Goal: Task Accomplishment & Management: Complete application form

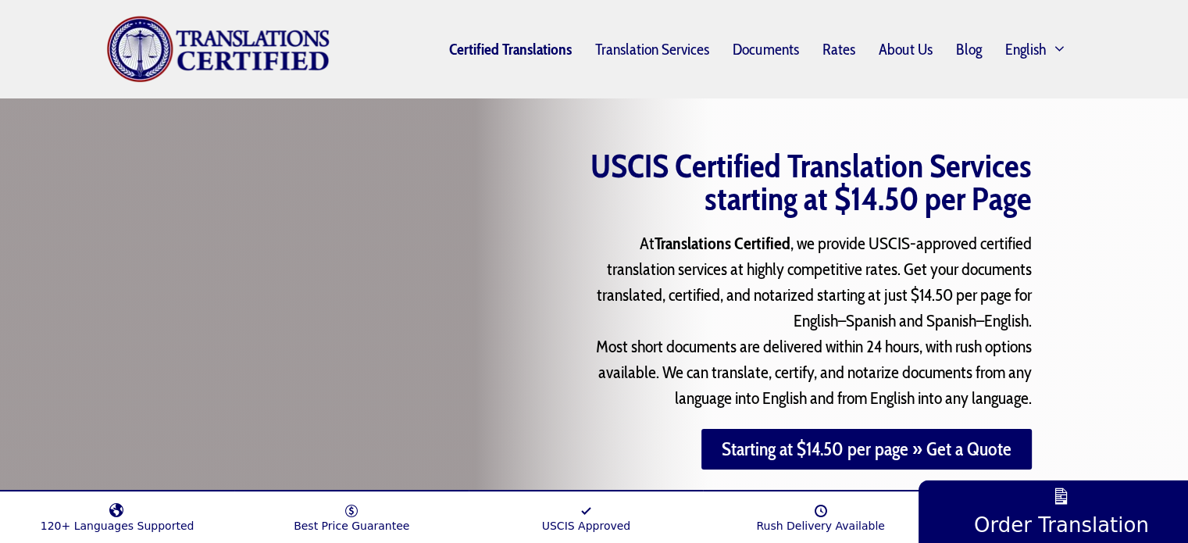
click at [527, 52] on link "Certified Translations" at bounding box center [510, 49] width 146 height 36
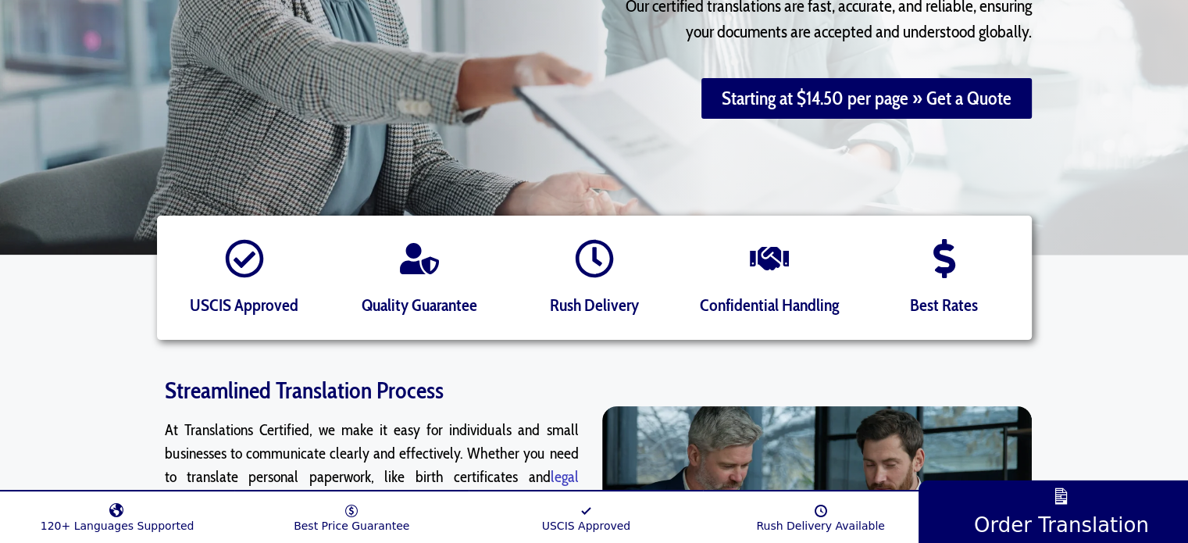
scroll to position [156, 0]
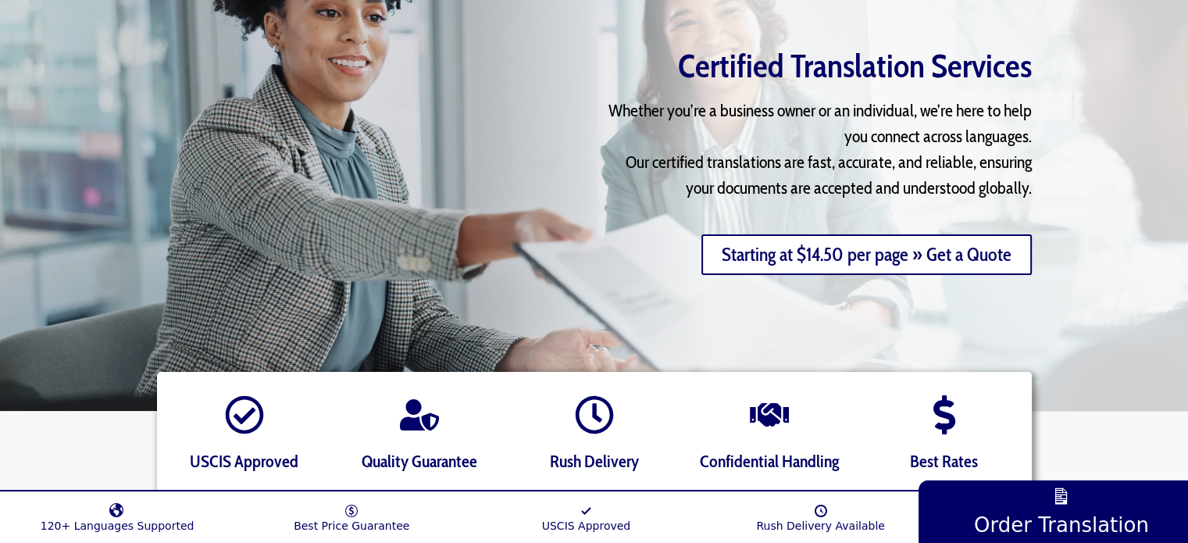
click at [857, 255] on link "Starting at $14.50 per page » Get a Quote" at bounding box center [866, 254] width 330 height 41
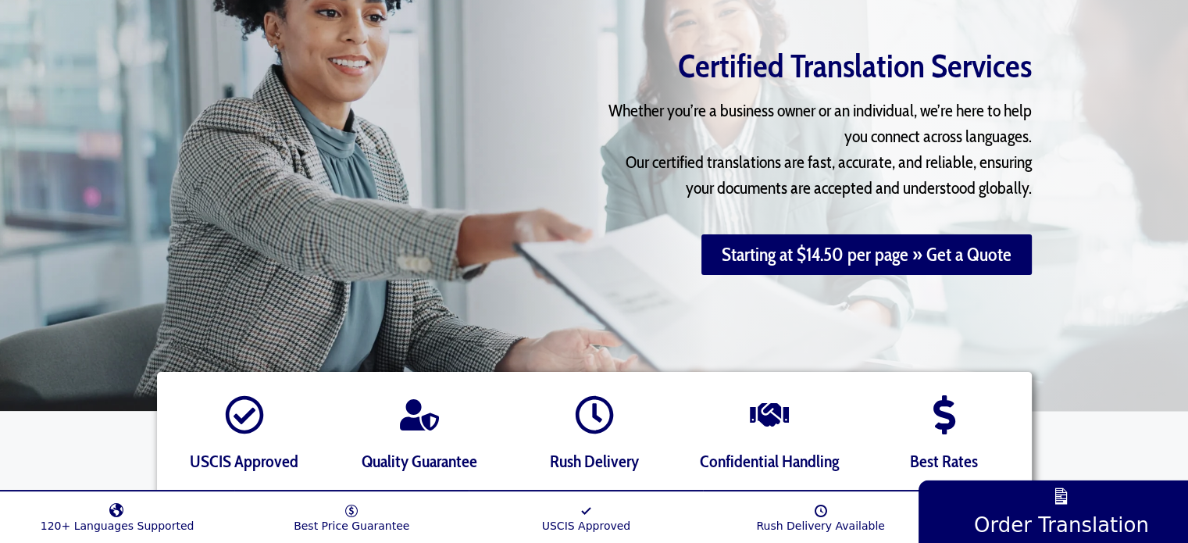
scroll to position [0, 0]
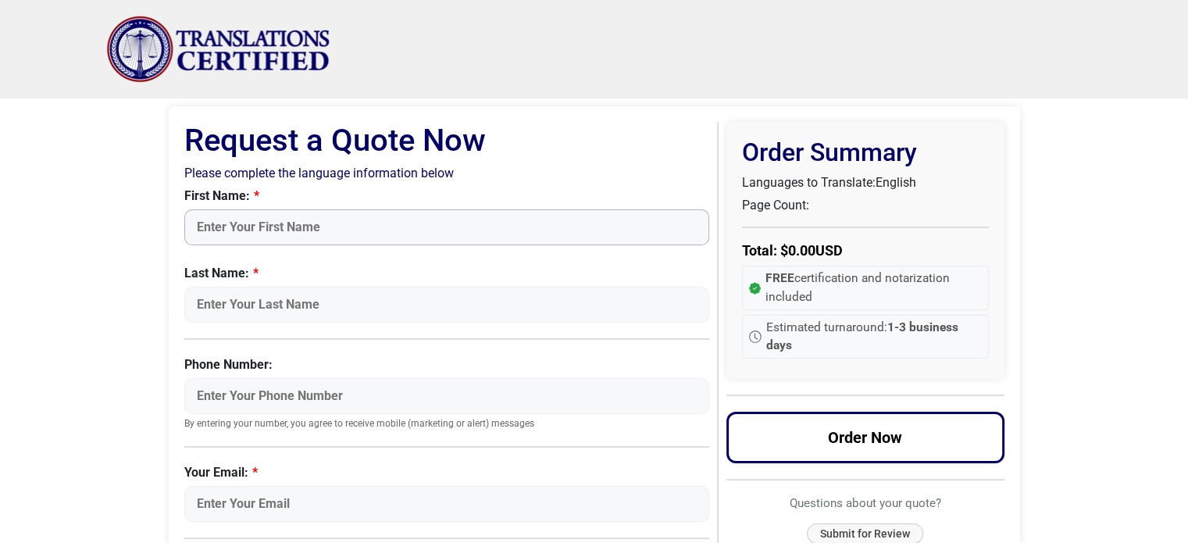
click at [350, 227] on input "First Name:" at bounding box center [447, 227] width 526 height 36
type input "Rodrigo"
click at [315, 312] on input "Last Name:" at bounding box center [447, 305] width 526 height 36
type input "Ucha"
click at [295, 399] on input "Phone Number:" at bounding box center [447, 396] width 526 height 36
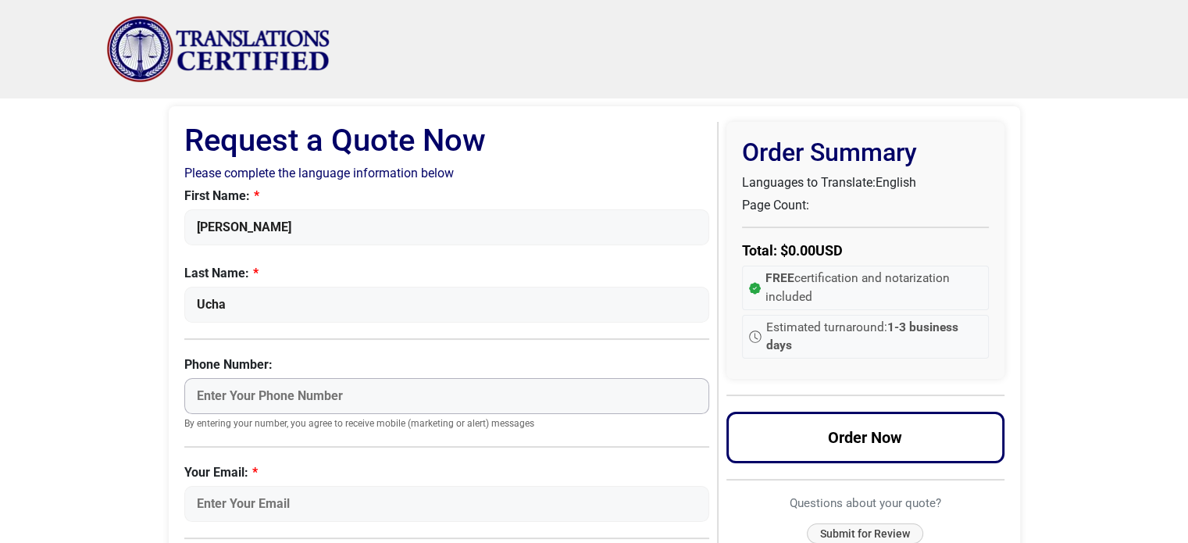
type input "1140456352"
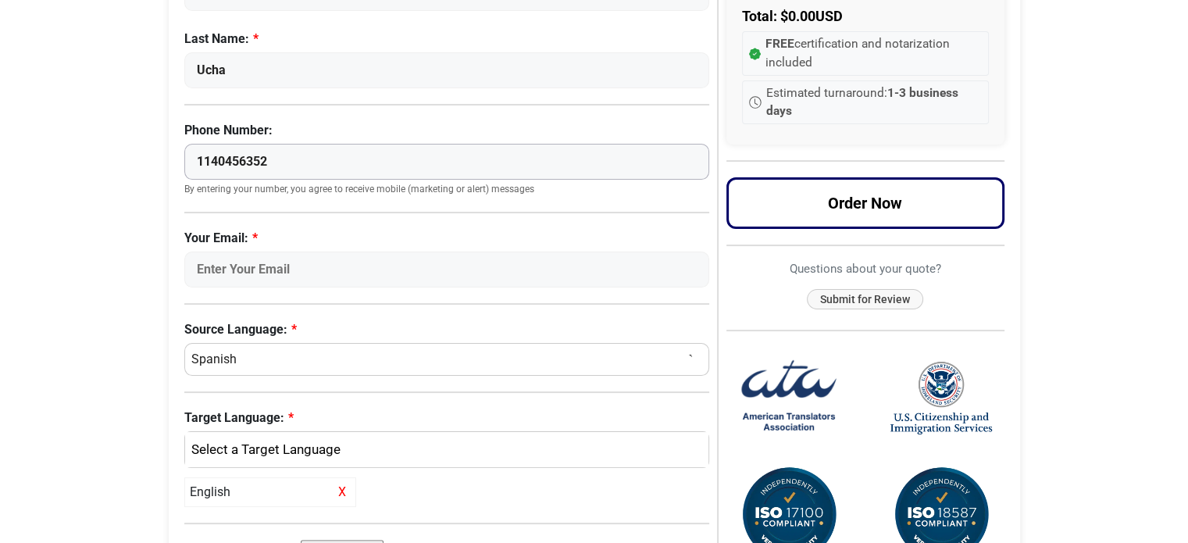
scroll to position [312, 0]
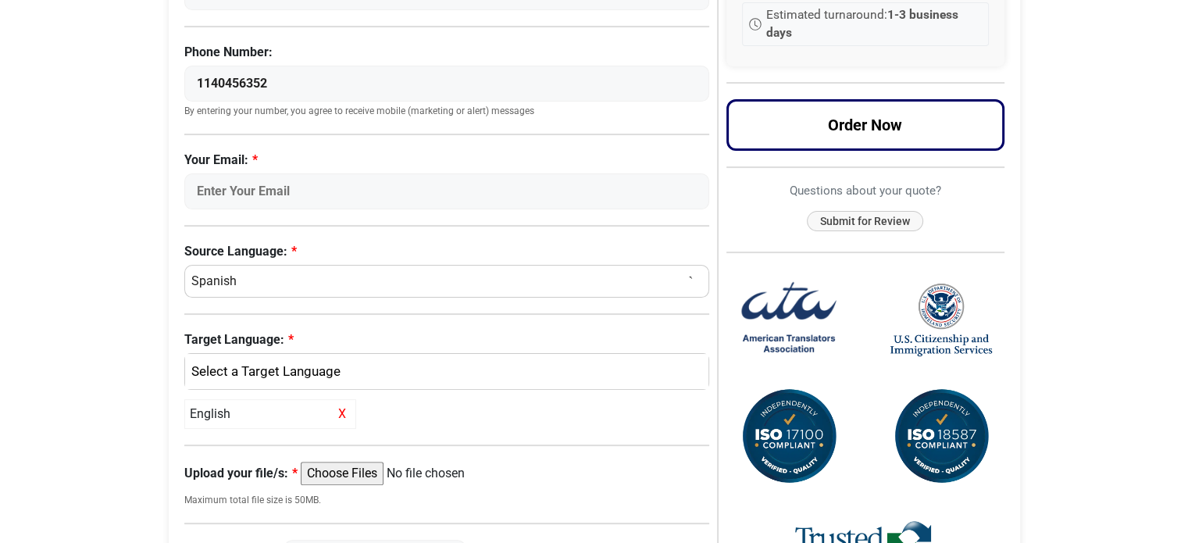
click at [290, 280] on select "Select a Language Afrikaans Albanian Amharic Arabic Armenian Belarusian Bulgari…" at bounding box center [447, 281] width 526 height 33
select select "French"
click at [184, 265] on select "Select a Language Afrikaans Albanian Amharic Arabic Armenian Belarusian Bulgari…" at bounding box center [447, 281] width 526 height 33
select select
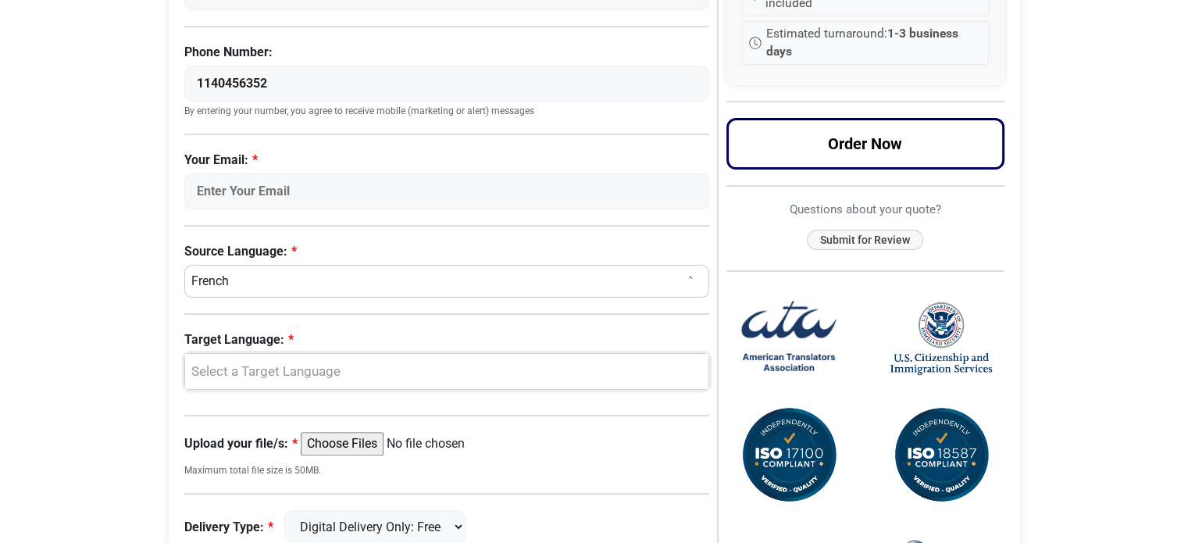
click at [303, 371] on div "Select a Target Language" at bounding box center [443, 372] width 501 height 20
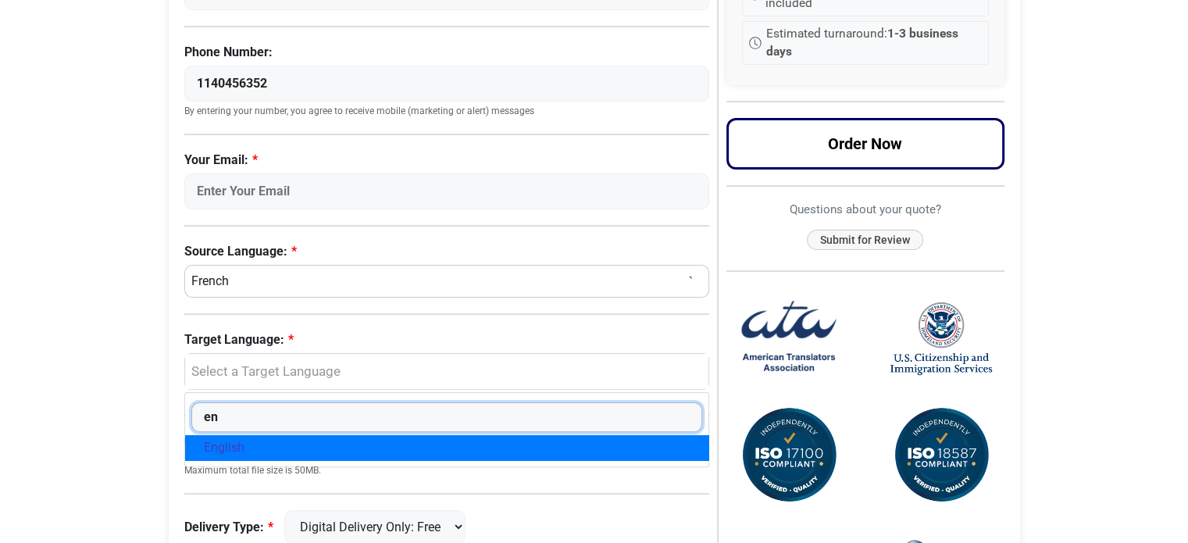
type input "en"
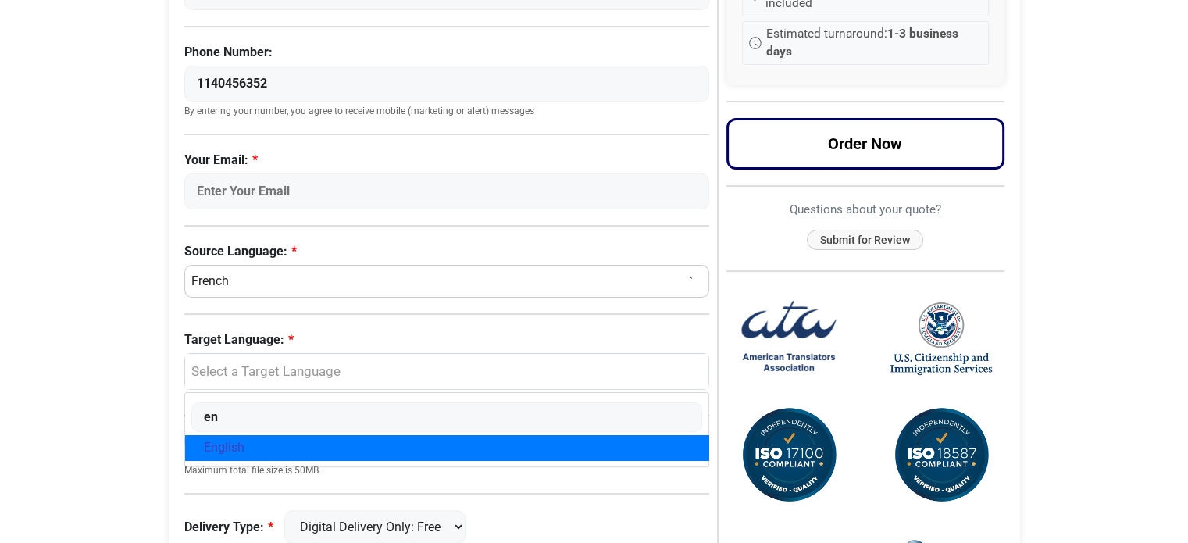
click at [291, 449] on link "English" at bounding box center [447, 447] width 524 height 25
select select "English"
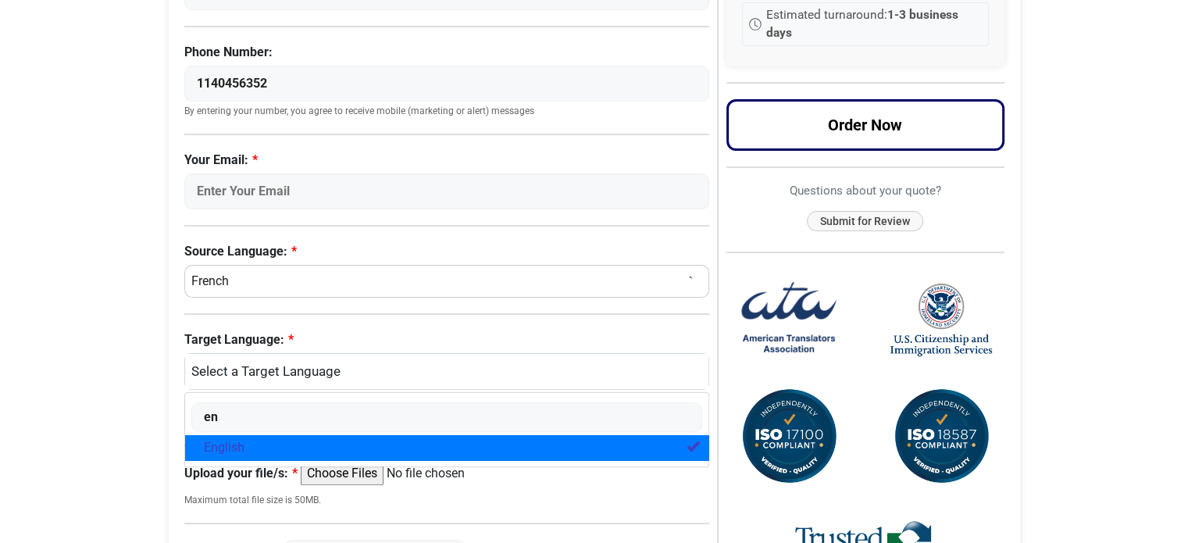
click at [234, 440] on span "English" at bounding box center [224, 447] width 41 height 19
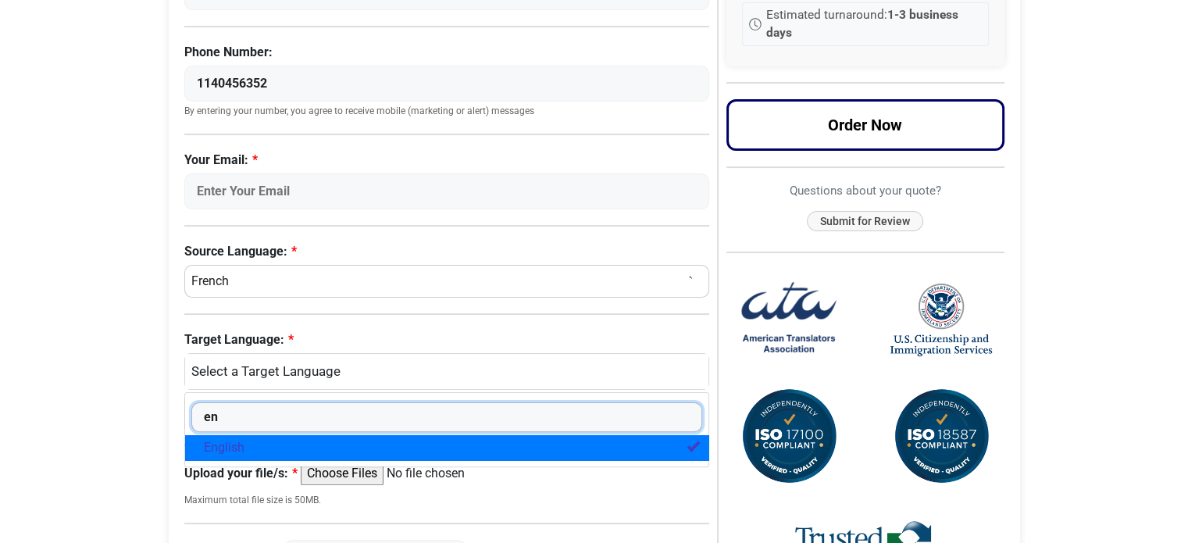
select select
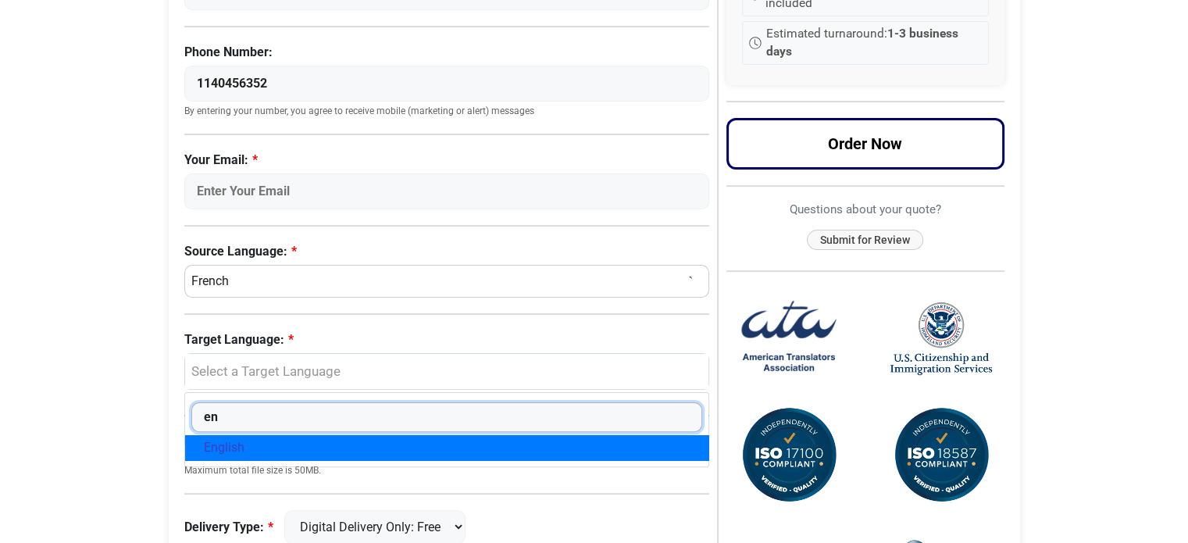
scroll to position [547, 0]
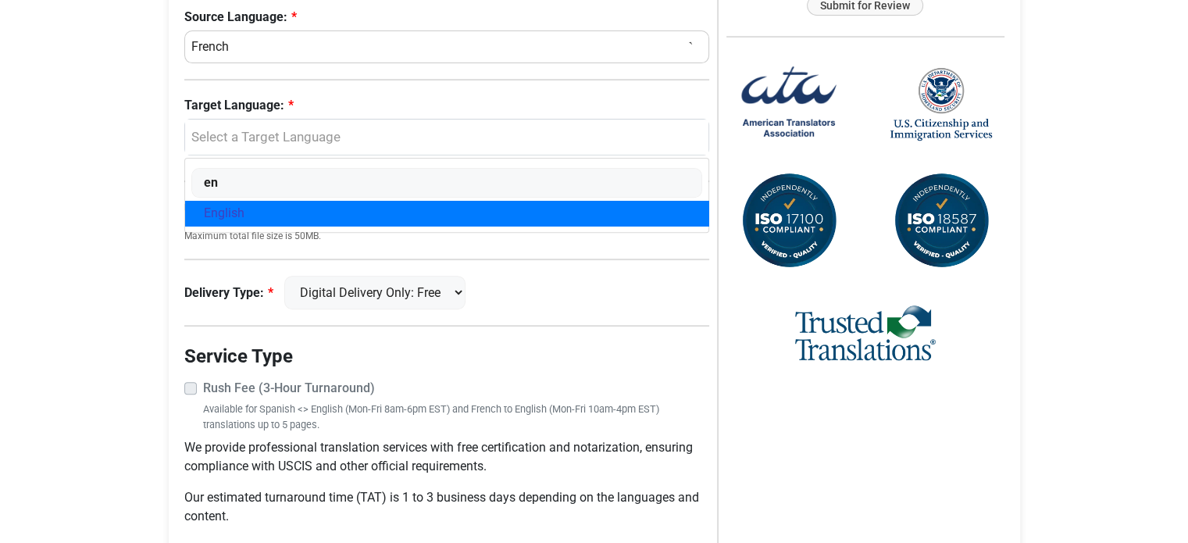
click at [122, 325] on body "Skip to content Menu Menu Certified Translations Translation Services Documents…" at bounding box center [594, 33] width 1188 height 1160
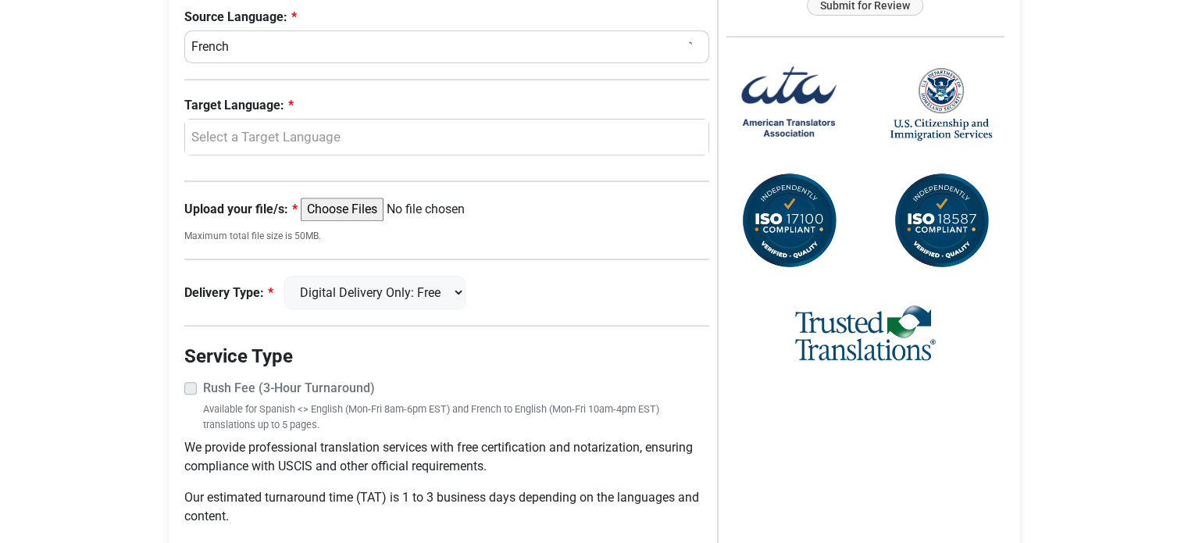
scroll to position [614, 0]
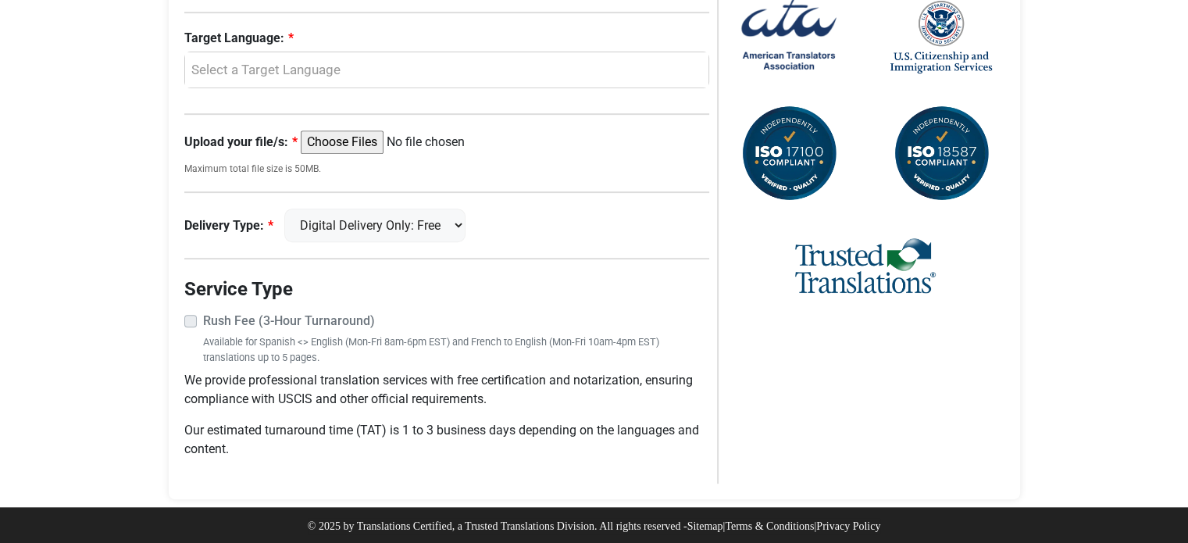
click at [203, 316] on label "Rush Fee (3-Hour Turnaround)" at bounding box center [456, 321] width 507 height 19
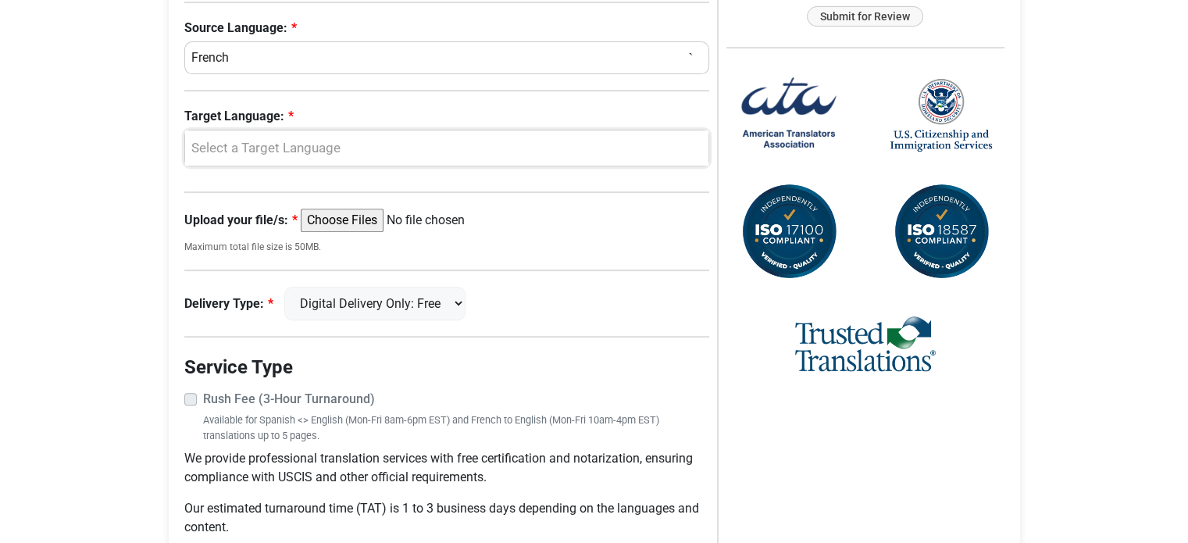
click at [286, 146] on div "Select a Target Language" at bounding box center [443, 148] width 501 height 20
click at [231, 219] on span "English" at bounding box center [224, 224] width 41 height 19
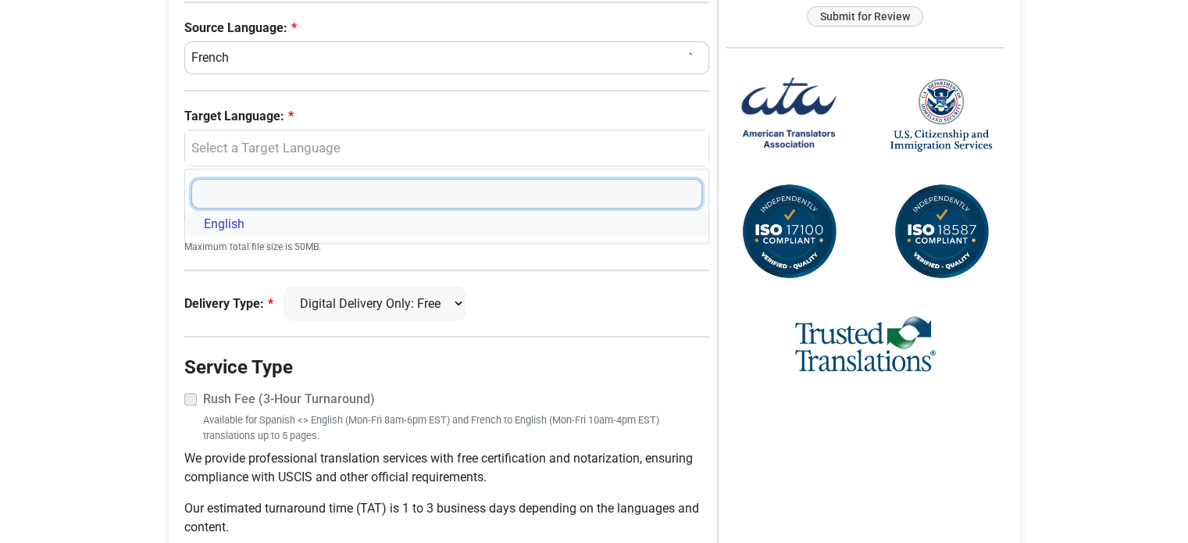
select select "English"
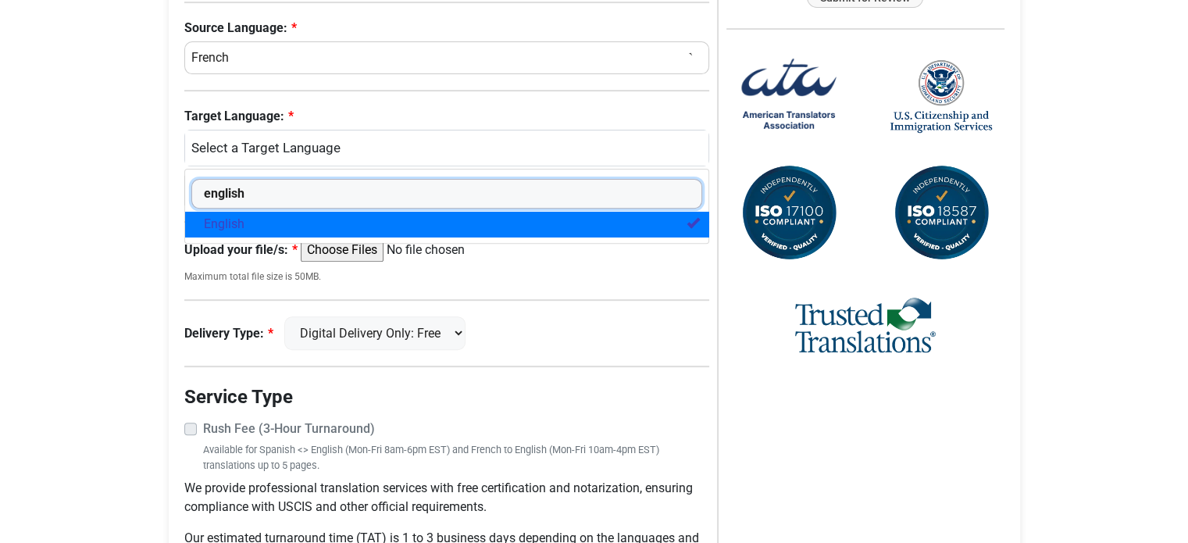
type input "english"
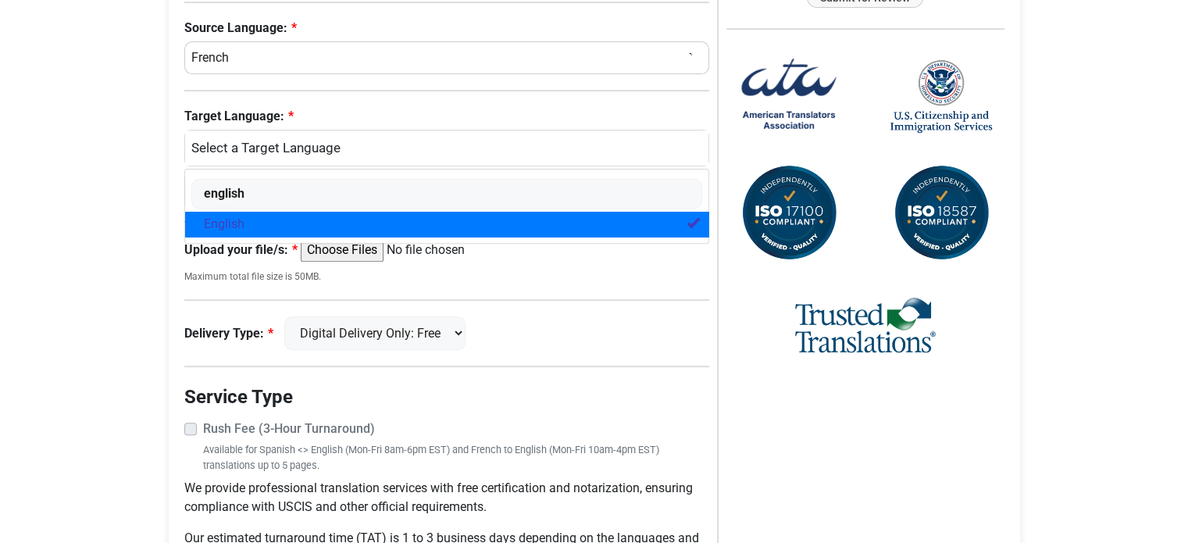
click at [299, 220] on link "English" at bounding box center [447, 224] width 524 height 25
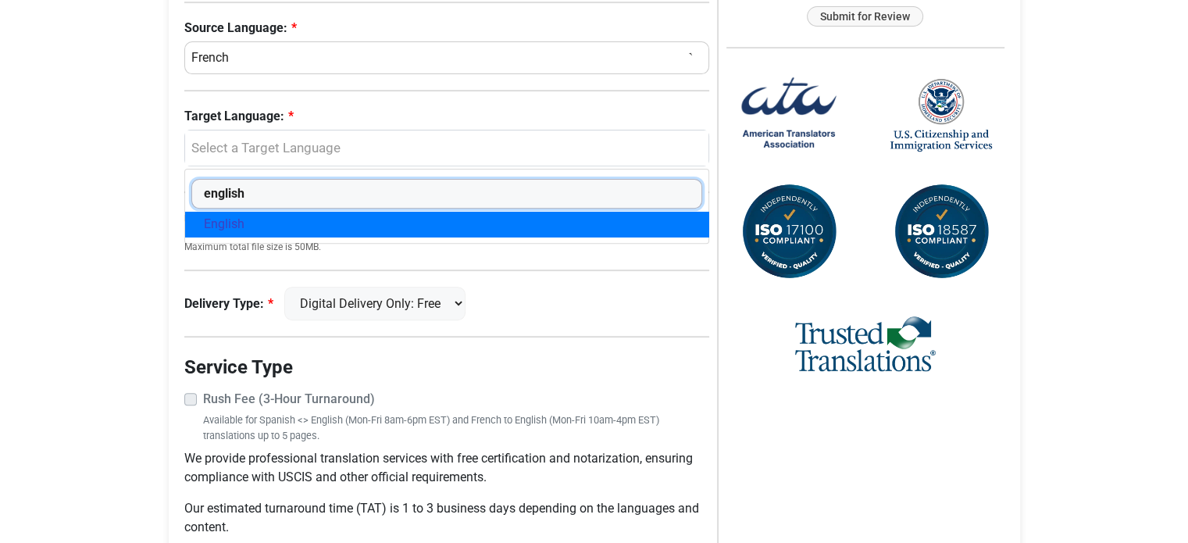
scroll to position [614, 0]
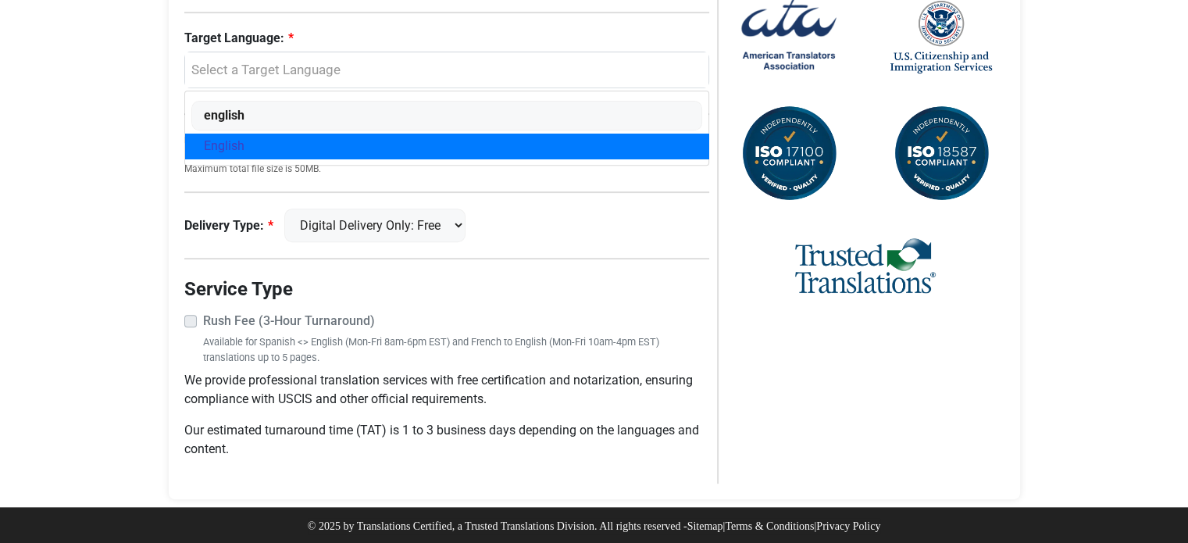
click at [458, 142] on link "English" at bounding box center [447, 146] width 524 height 25
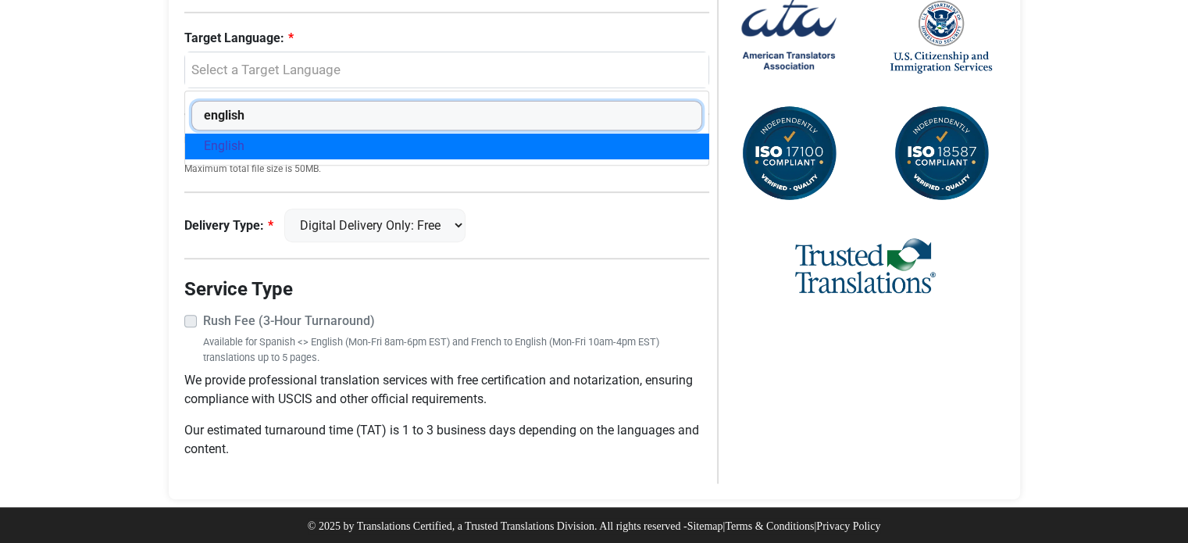
select select "English"
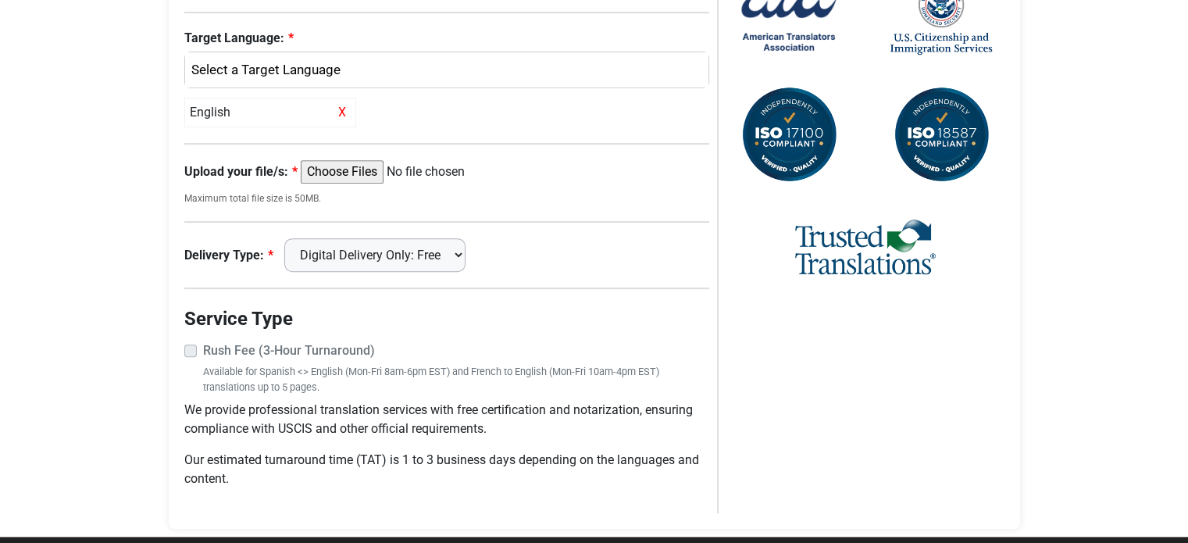
click at [437, 255] on select "Digital Delivery Only: Free FedEx 2 Day: $15" at bounding box center [374, 255] width 181 height 34
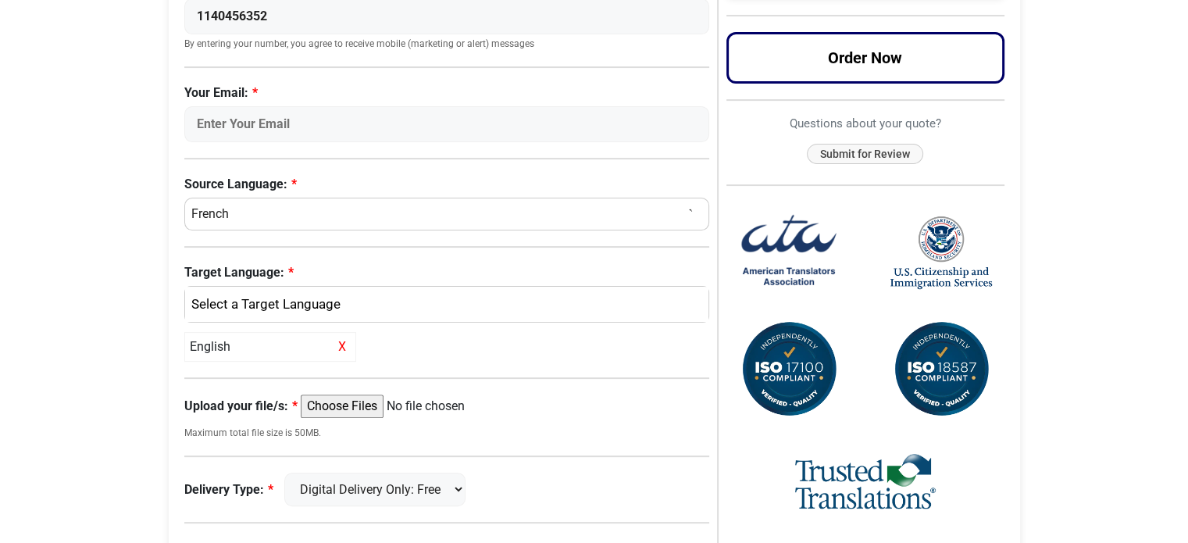
click at [255, 219] on select "Select a Language Afrikaans Albanian Amharic Arabic Armenian Belarusian Bulgari…" at bounding box center [447, 214] width 526 height 33
select select "Bulgarian"
click at [184, 198] on select "Select a Language Afrikaans Albanian Amharic Arabic Armenian Belarusian Bulgari…" at bounding box center [447, 214] width 526 height 33
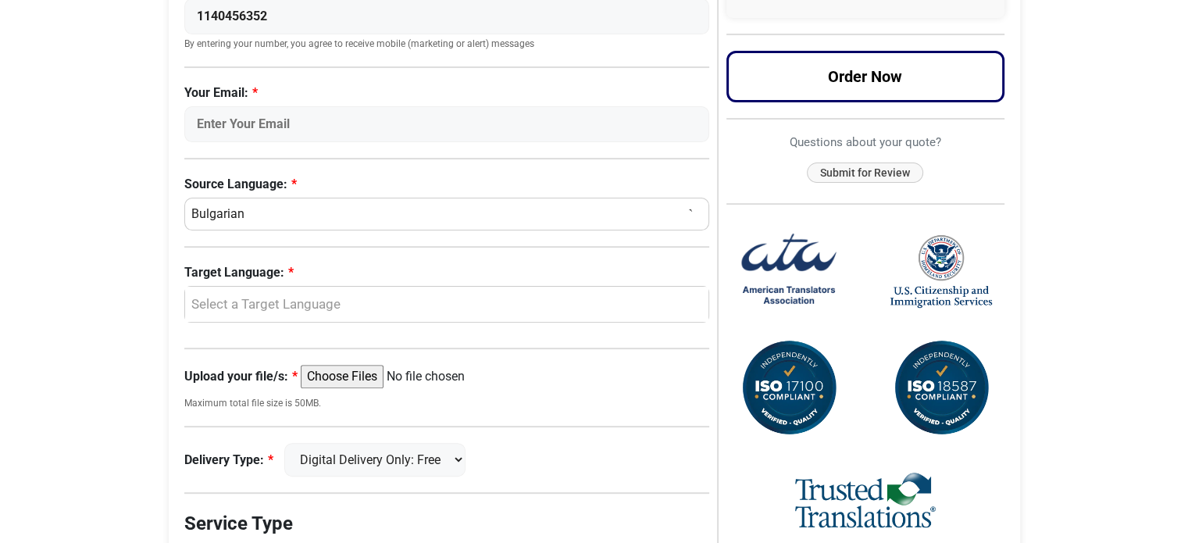
select select
click at [150, 282] on div "Request a Quote Request a Quote Now Please complete the language information be…" at bounding box center [594, 230] width 890 height 1022
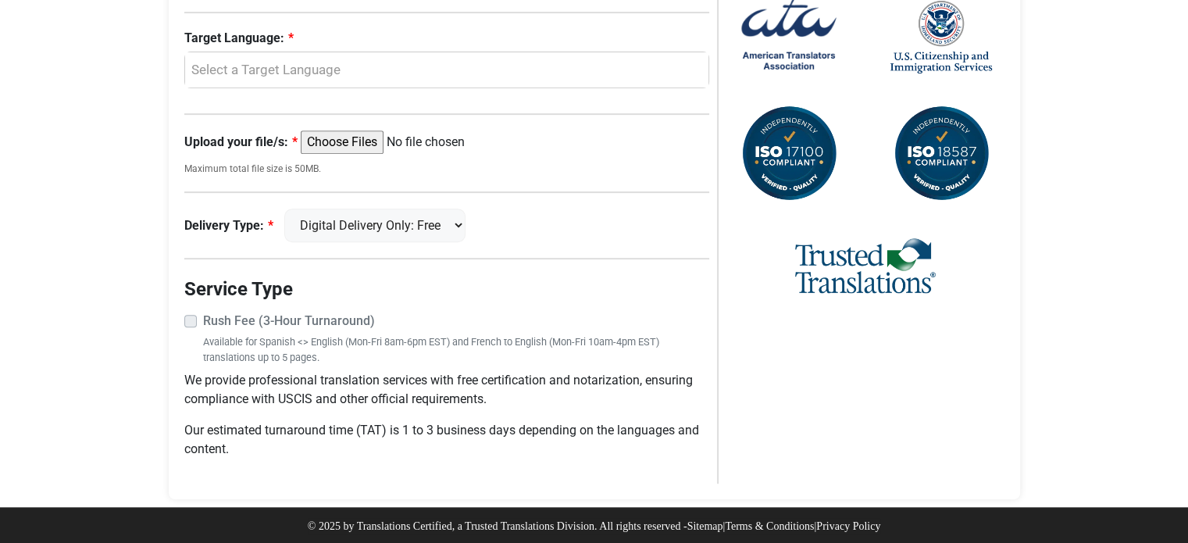
click at [203, 318] on label "Rush Fee (3-Hour Turnaround)" at bounding box center [456, 321] width 507 height 19
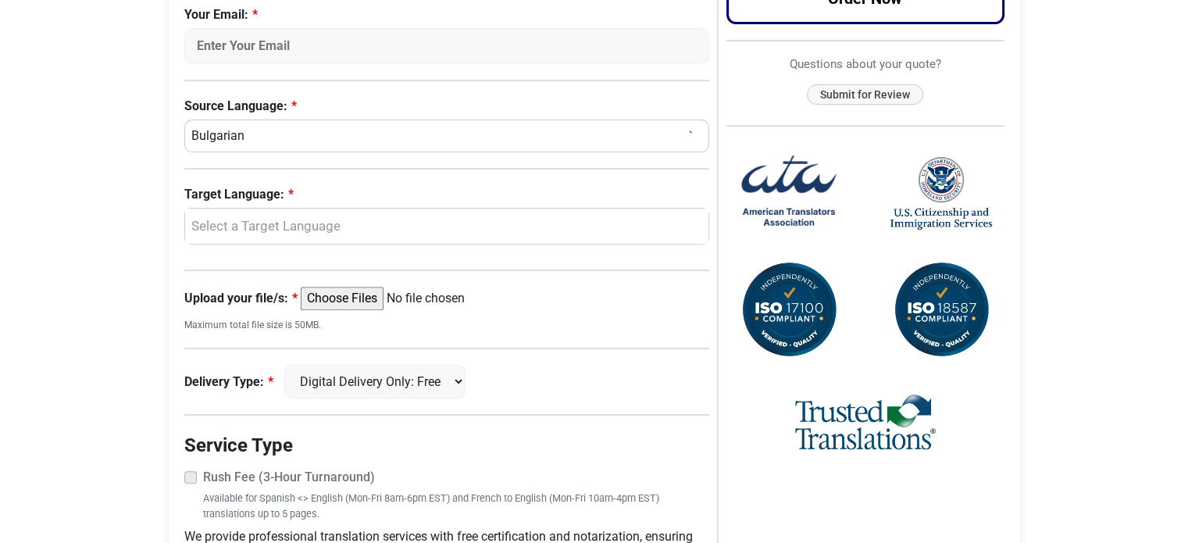
scroll to position [380, 0]
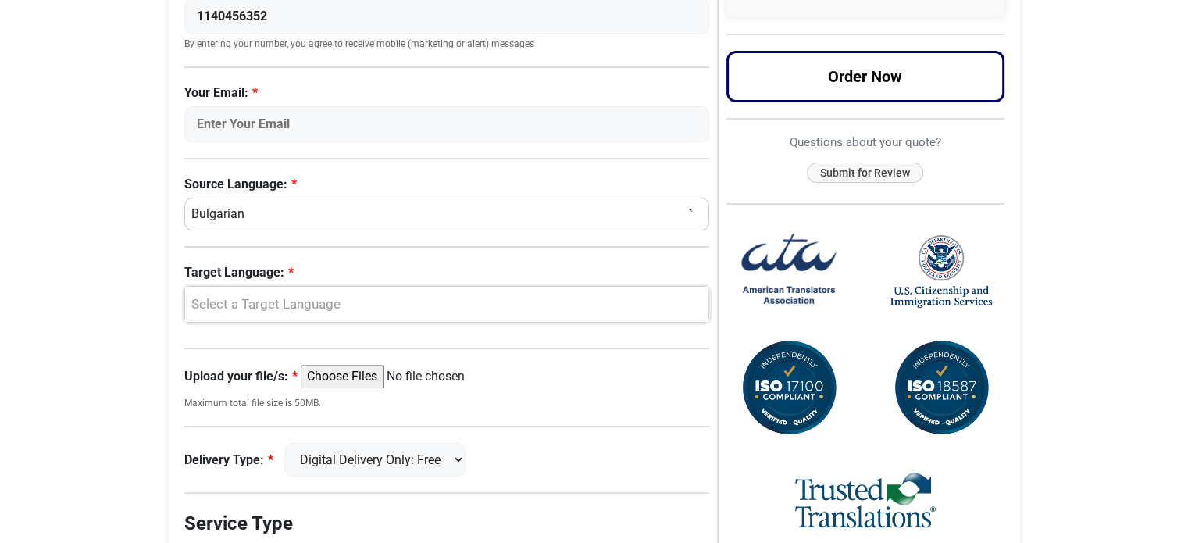
click at [220, 299] on div "Select a Target Language" at bounding box center [443, 304] width 501 height 20
click at [223, 380] on span "English" at bounding box center [224, 380] width 41 height 19
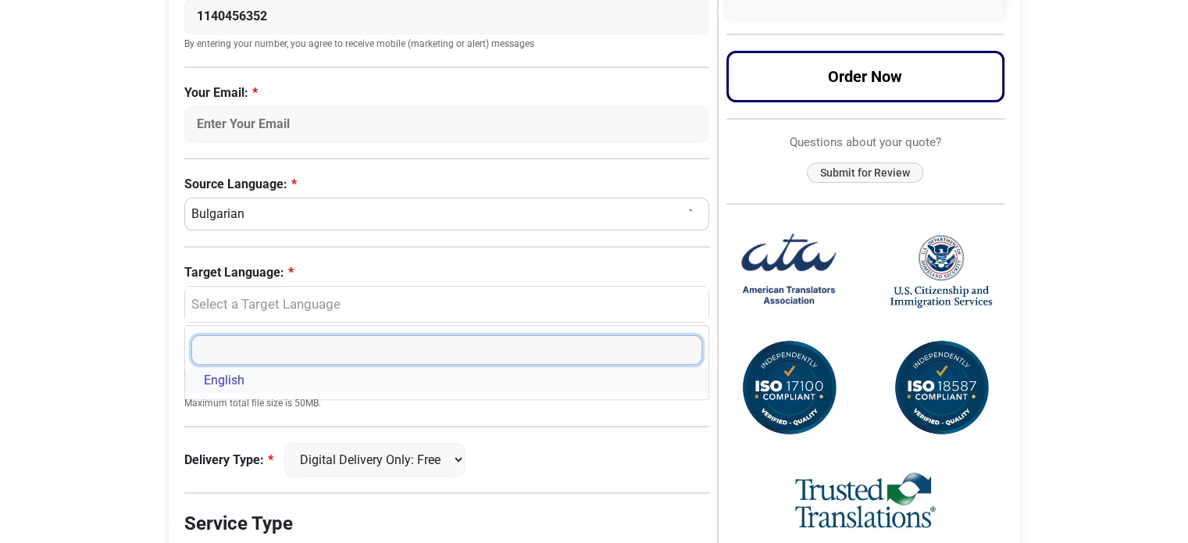
select select "English"
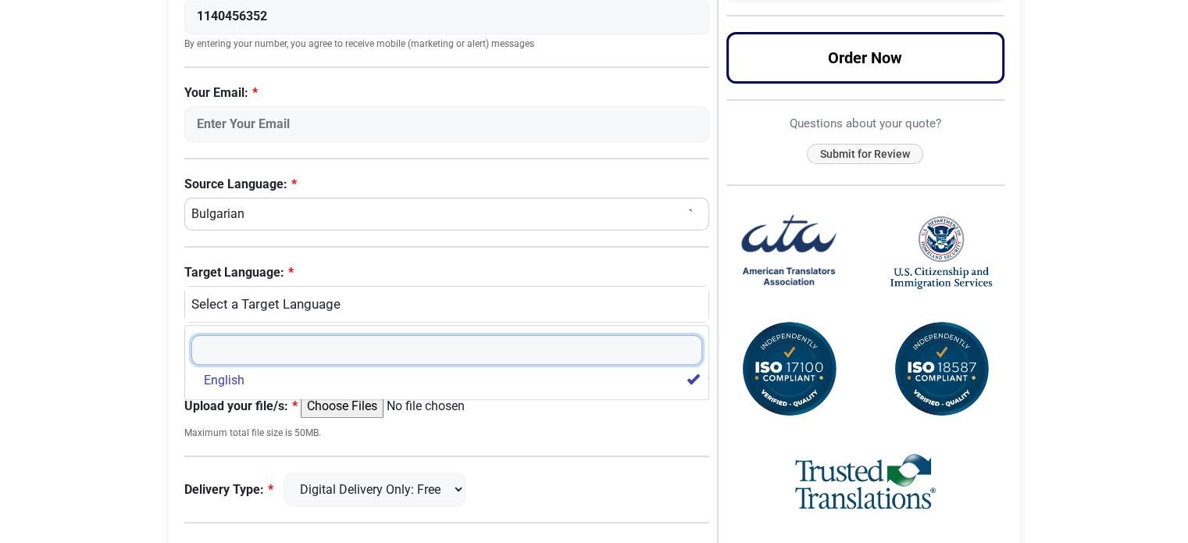
scroll to position [644, 0]
